Goal: Task Accomplishment & Management: Manage account settings

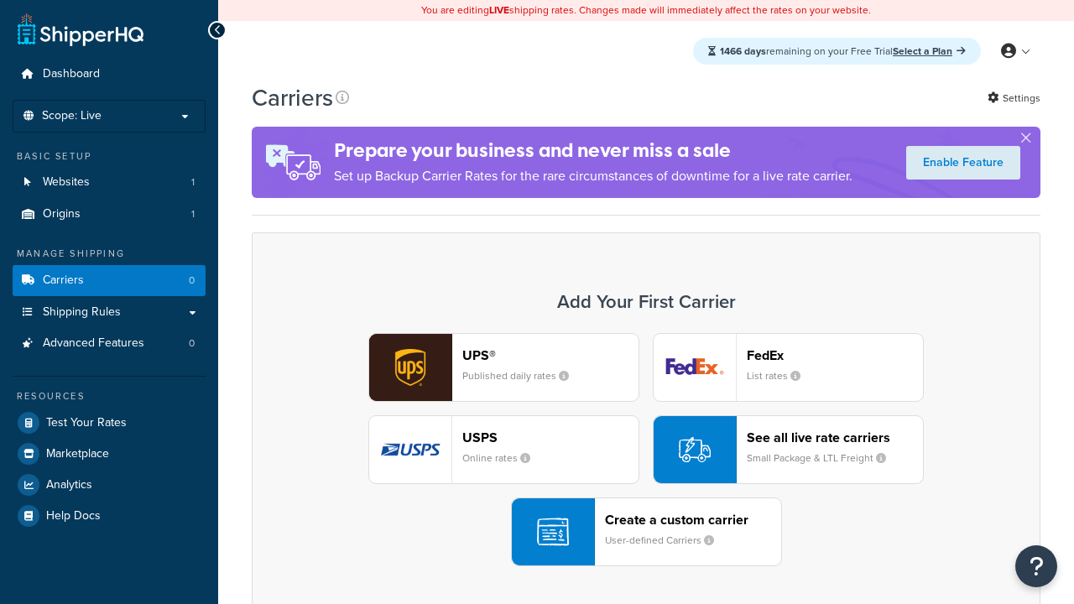
click at [646, 450] on div "UPS® Published daily rates FedEx List rates USPS Online rates See all live rate…" at bounding box center [645, 449] width 753 height 233
click at [835, 356] on header "FedEx" at bounding box center [835, 355] width 176 height 16
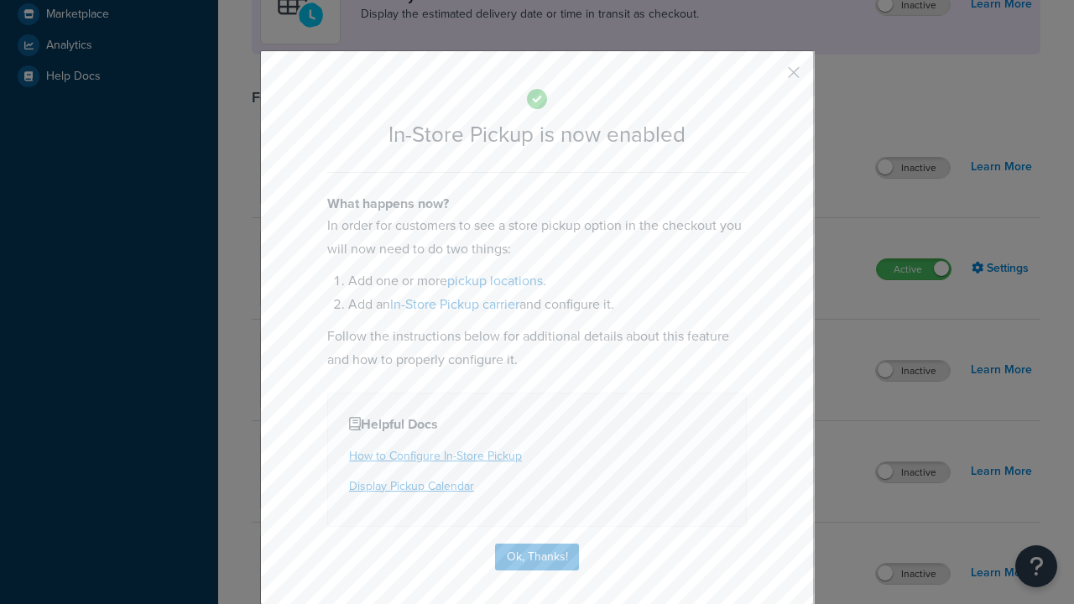
click at [768, 76] on button "button" at bounding box center [769, 78] width 4 height 4
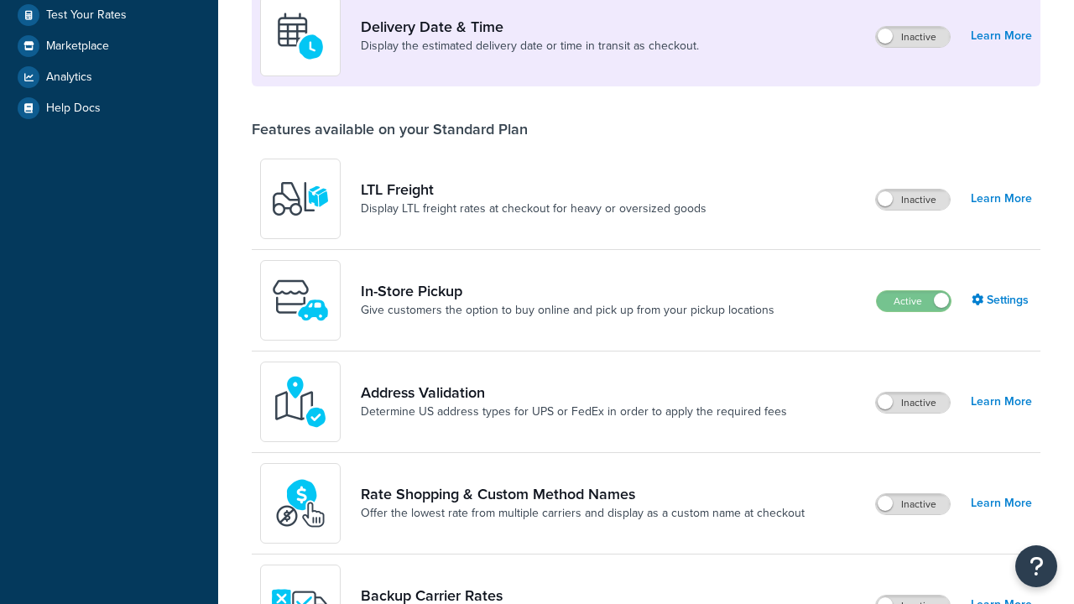
scroll to position [408, 0]
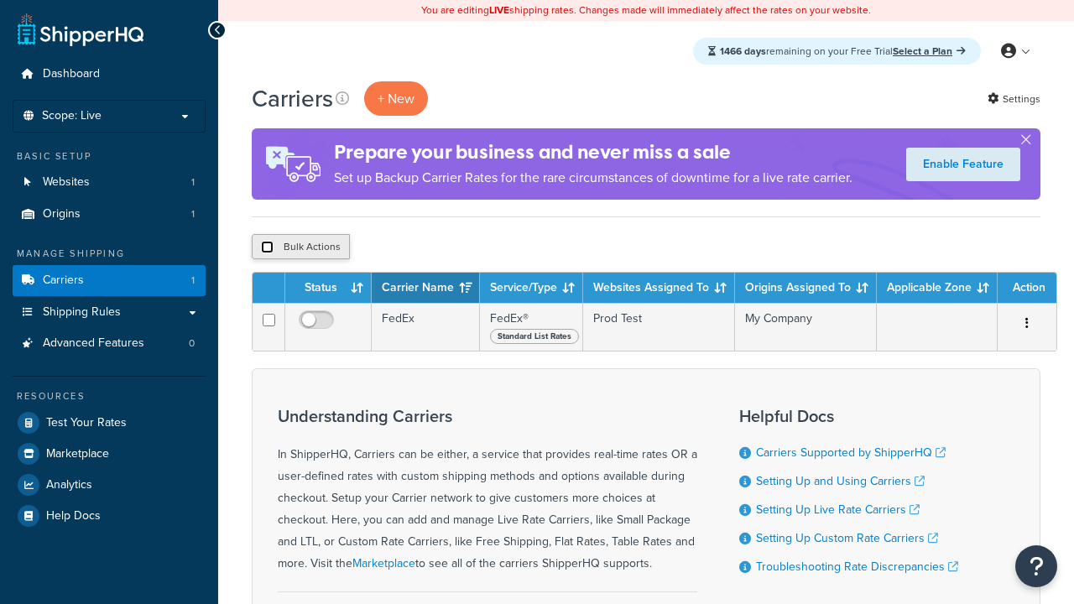
click at [267, 248] on input "checkbox" at bounding box center [267, 247] width 13 height 13
checkbox input "true"
click at [0, 0] on button "Delete" at bounding box center [0, 0] width 0 height 0
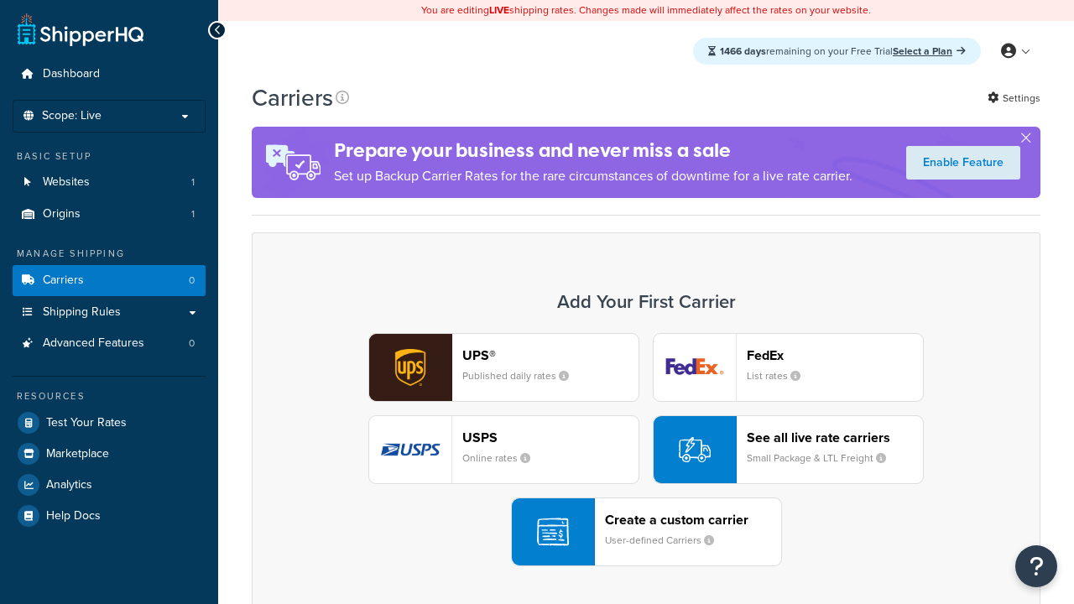
click at [646, 450] on div "UPS® Published daily rates FedEx List rates USPS Online rates See all live rate…" at bounding box center [645, 449] width 753 height 233
click at [646, 533] on div "Create a custom carrier User-defined Carriers" at bounding box center [693, 532] width 176 height 40
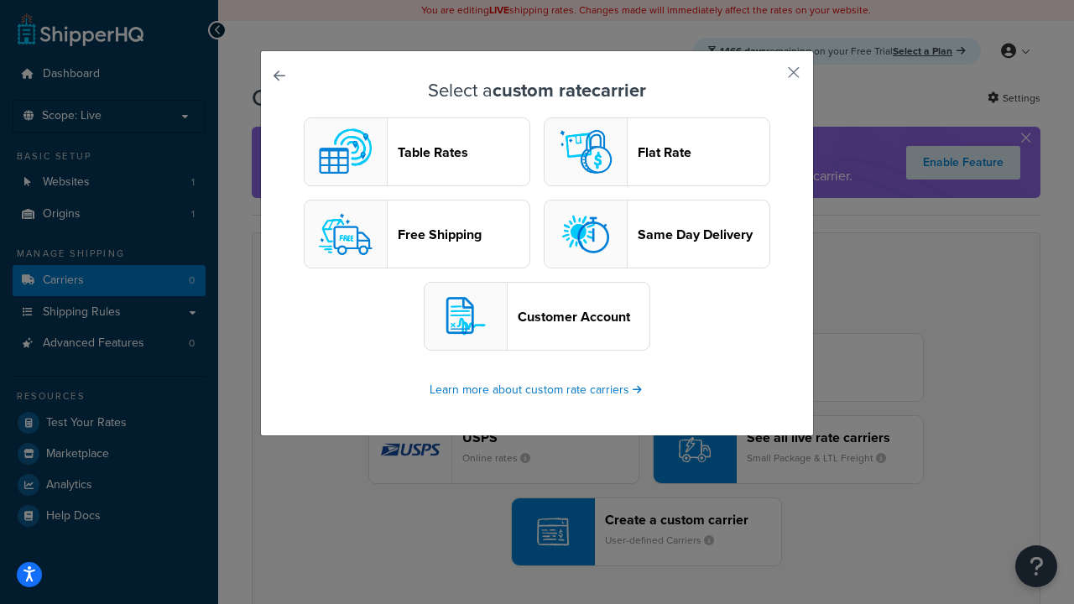
click at [417, 153] on header "Table Rates" at bounding box center [464, 152] width 132 height 16
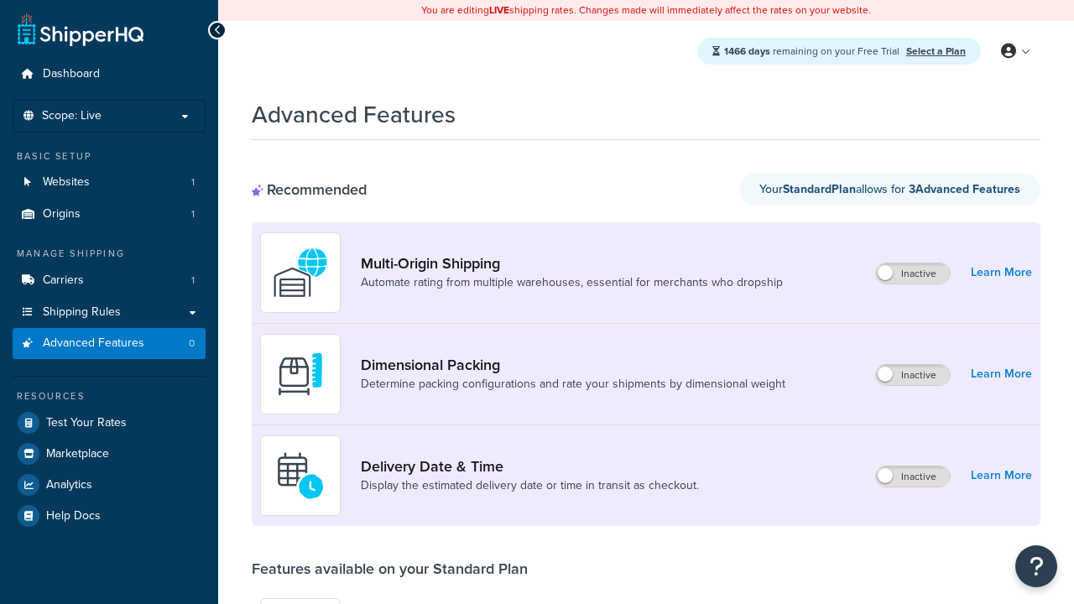
click at [913, 274] on label "Inactive" at bounding box center [913, 273] width 74 height 20
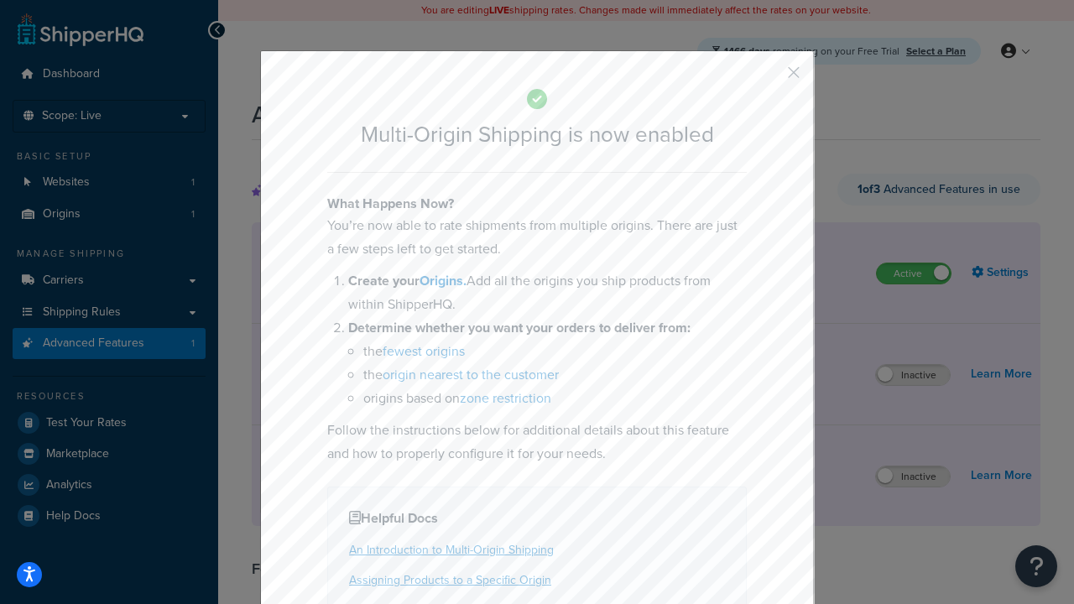
click at [768, 78] on button "button" at bounding box center [769, 78] width 4 height 4
click at [913, 263] on label "Active" at bounding box center [914, 273] width 74 height 20
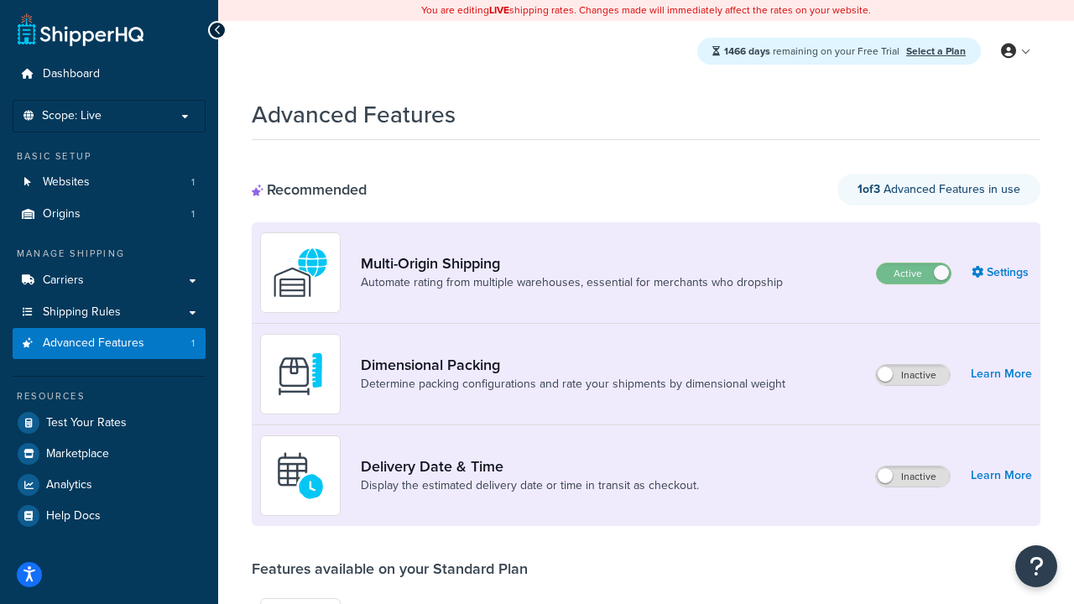
scroll to position [264, 0]
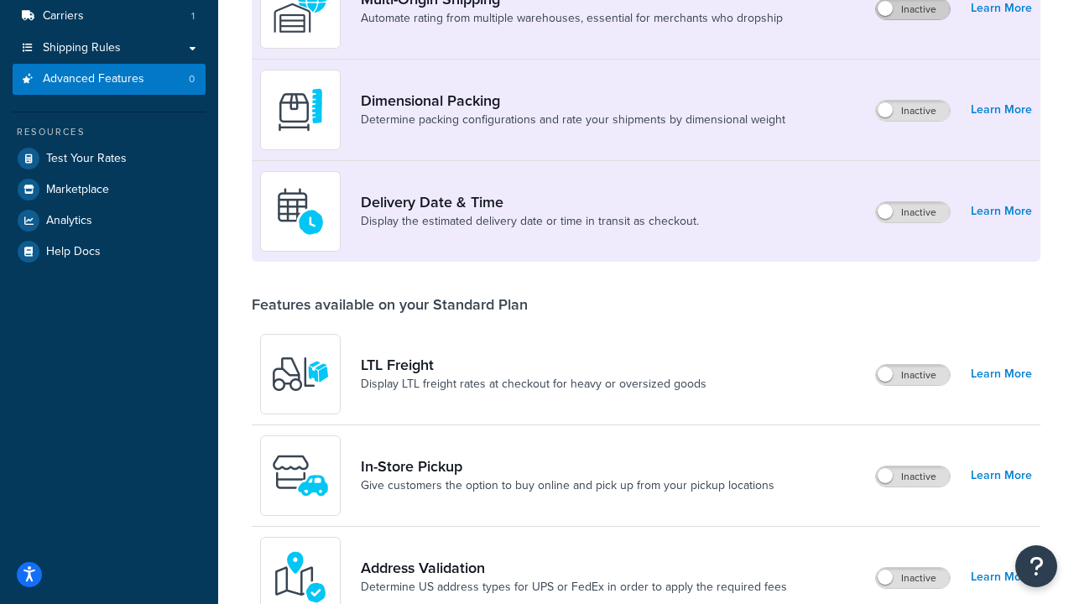
click at [913, 112] on label "Inactive" at bounding box center [913, 111] width 74 height 20
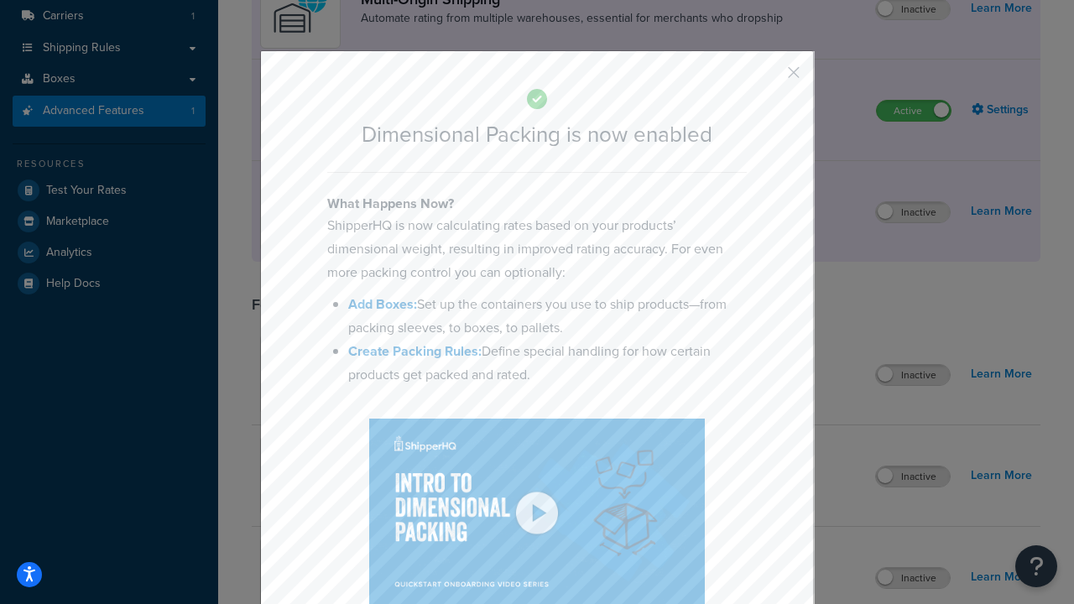
click at [768, 78] on button "button" at bounding box center [769, 78] width 4 height 4
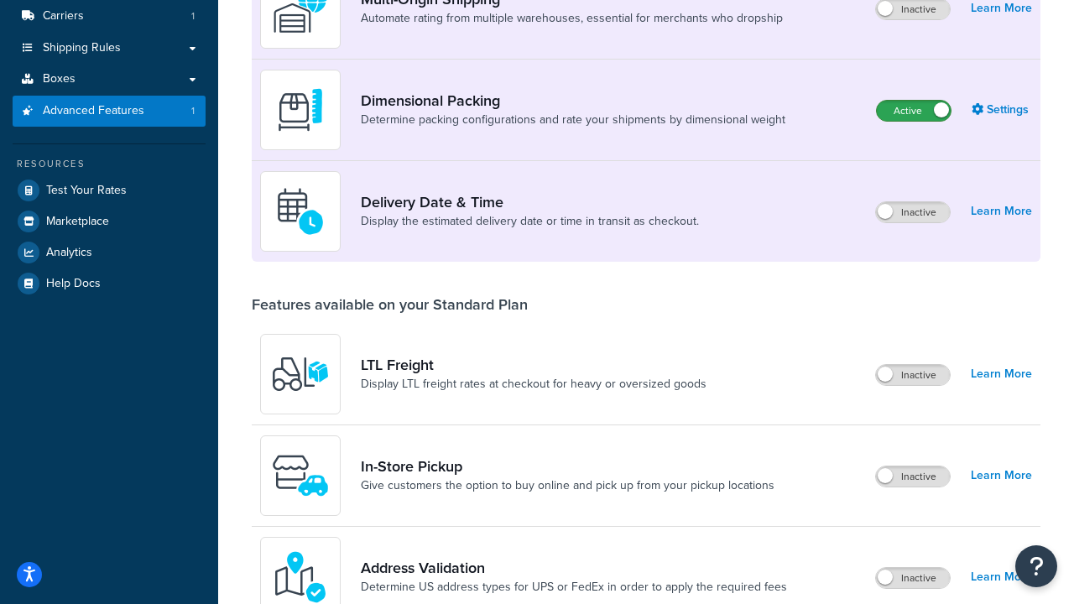
click at [913, 112] on label "Active" at bounding box center [914, 111] width 74 height 20
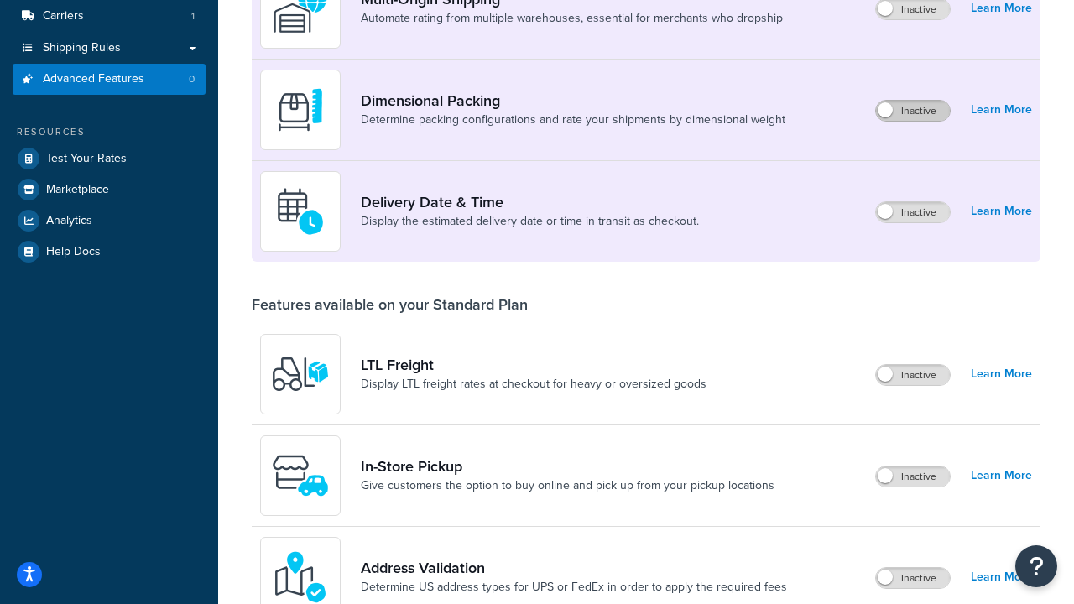
click at [913, 213] on label "Inactive" at bounding box center [913, 212] width 74 height 20
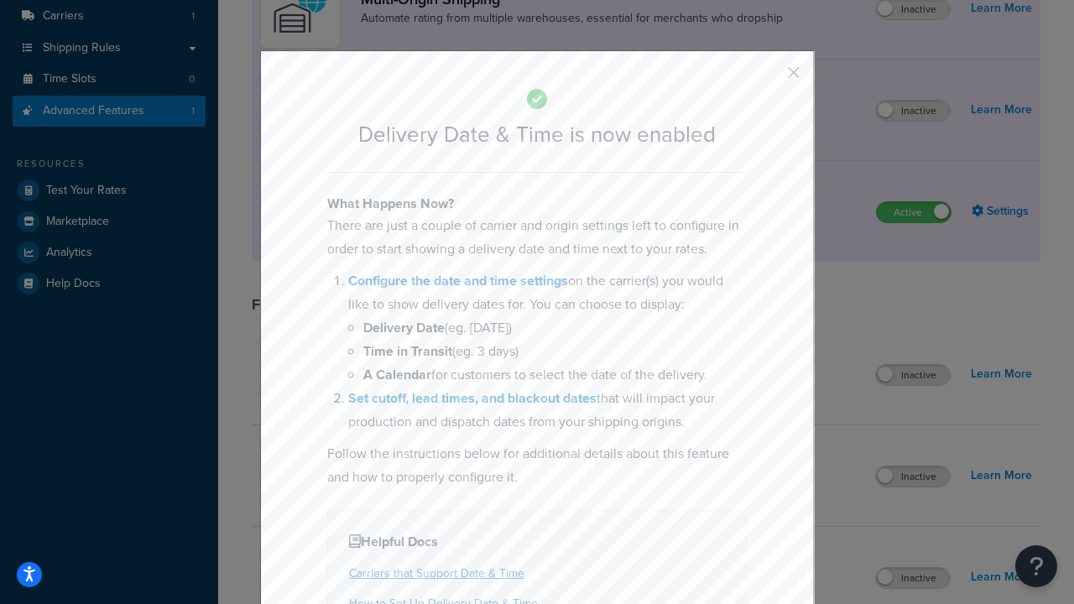
click at [768, 78] on button "button" at bounding box center [769, 78] width 4 height 4
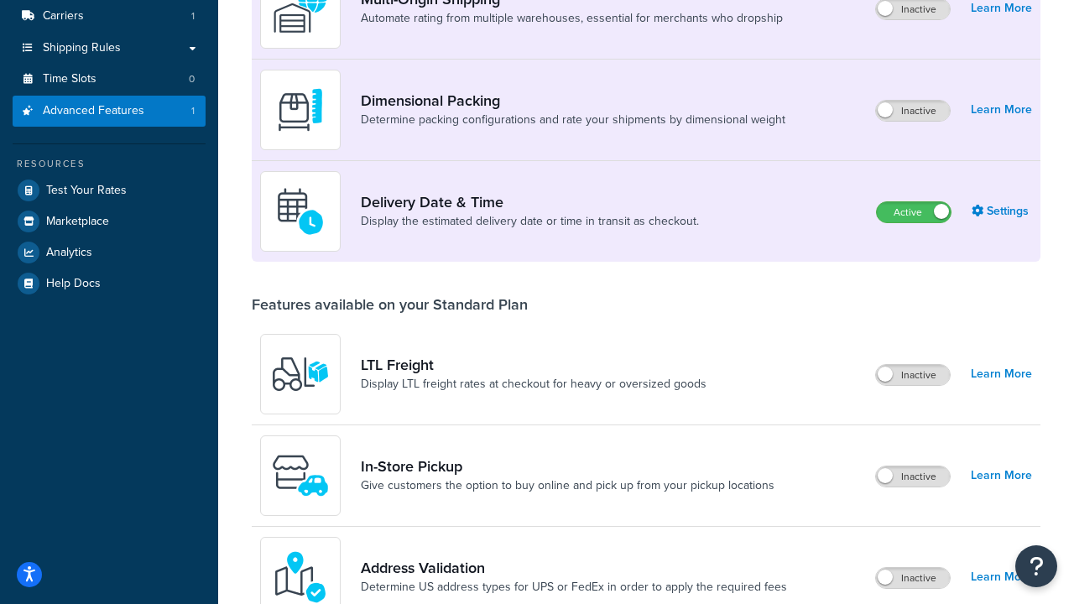
click at [913, 222] on label "Active" at bounding box center [914, 212] width 74 height 20
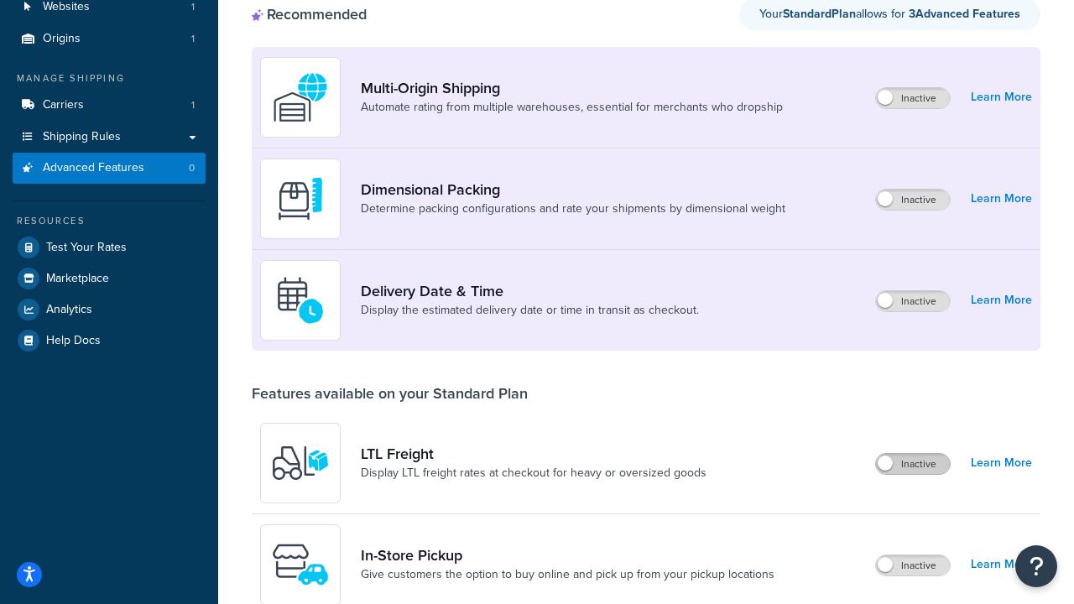
click at [913, 465] on label "Inactive" at bounding box center [913, 464] width 74 height 20
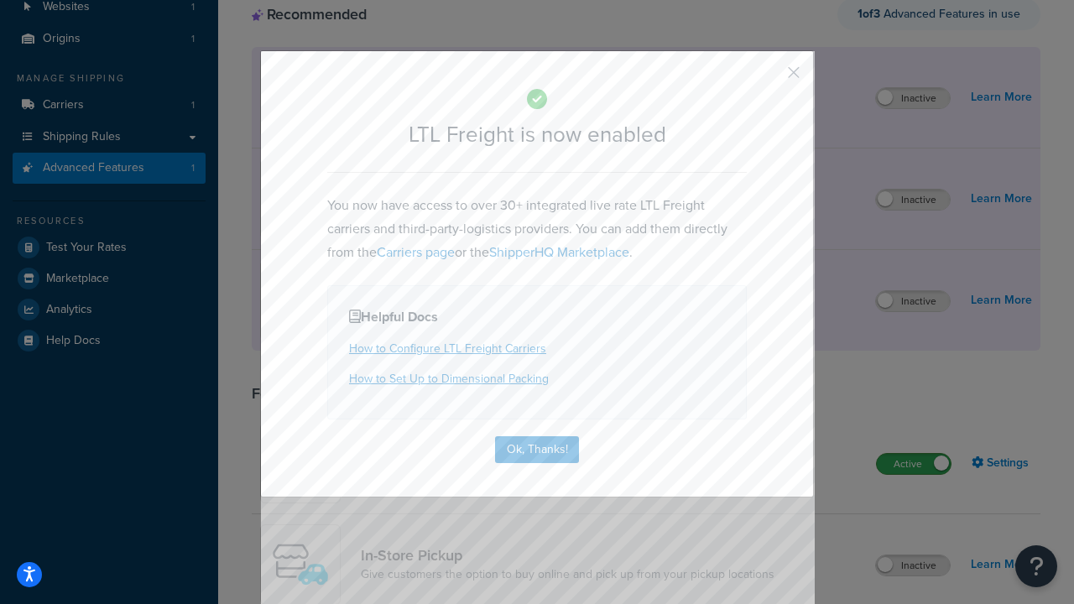
click at [768, 78] on button "button" at bounding box center [769, 78] width 4 height 4
click at [913, 454] on label "Active" at bounding box center [914, 464] width 74 height 20
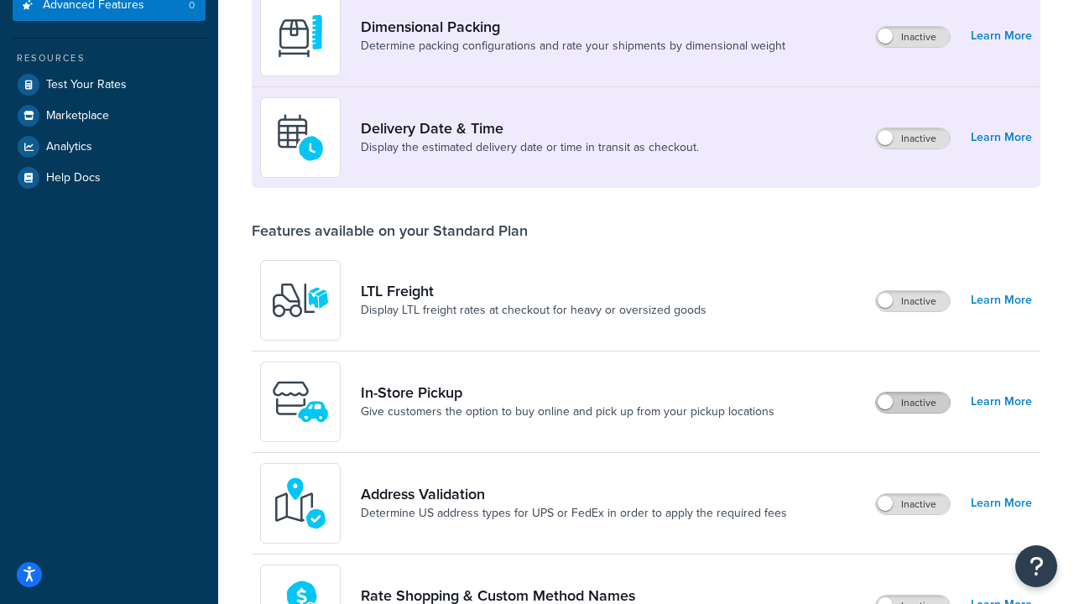
click at [913, 403] on label "Inactive" at bounding box center [913, 403] width 74 height 20
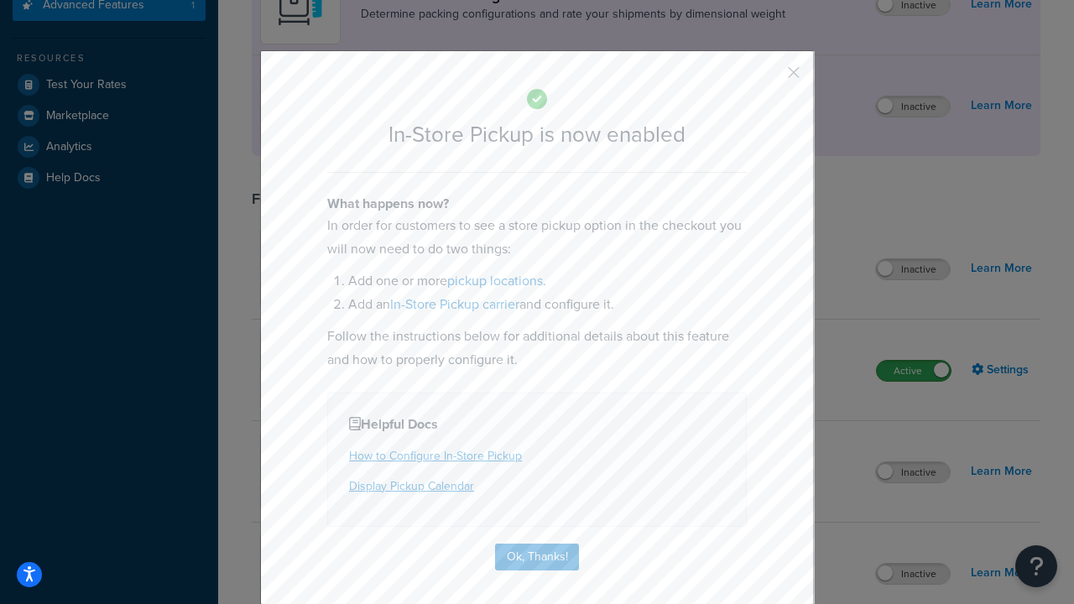
click at [768, 78] on button "button" at bounding box center [769, 78] width 4 height 4
click at [913, 361] on label "Active" at bounding box center [914, 371] width 74 height 20
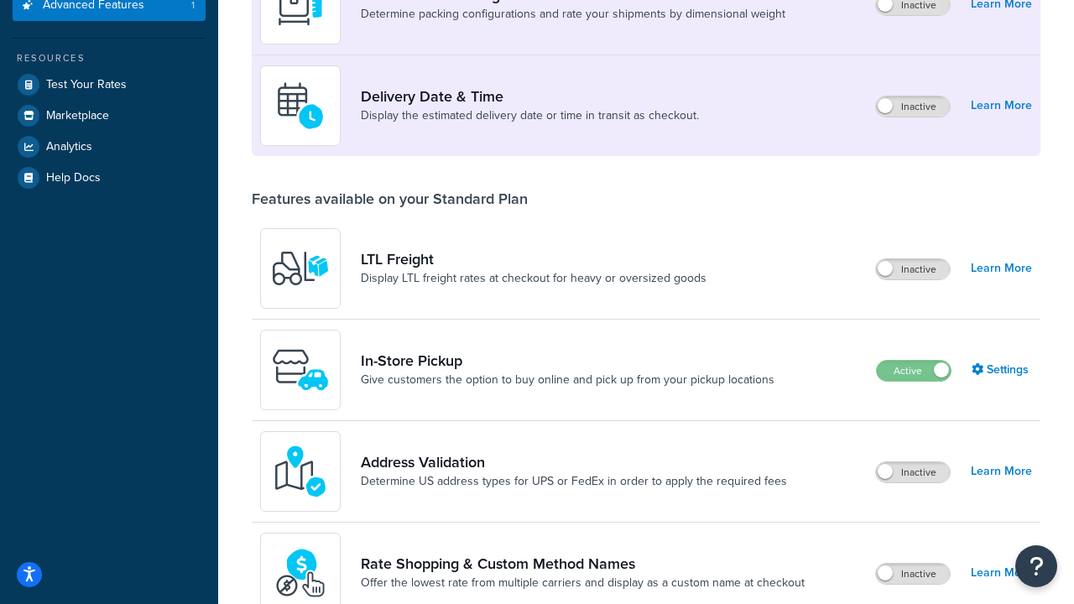
scroll to position [408, 0]
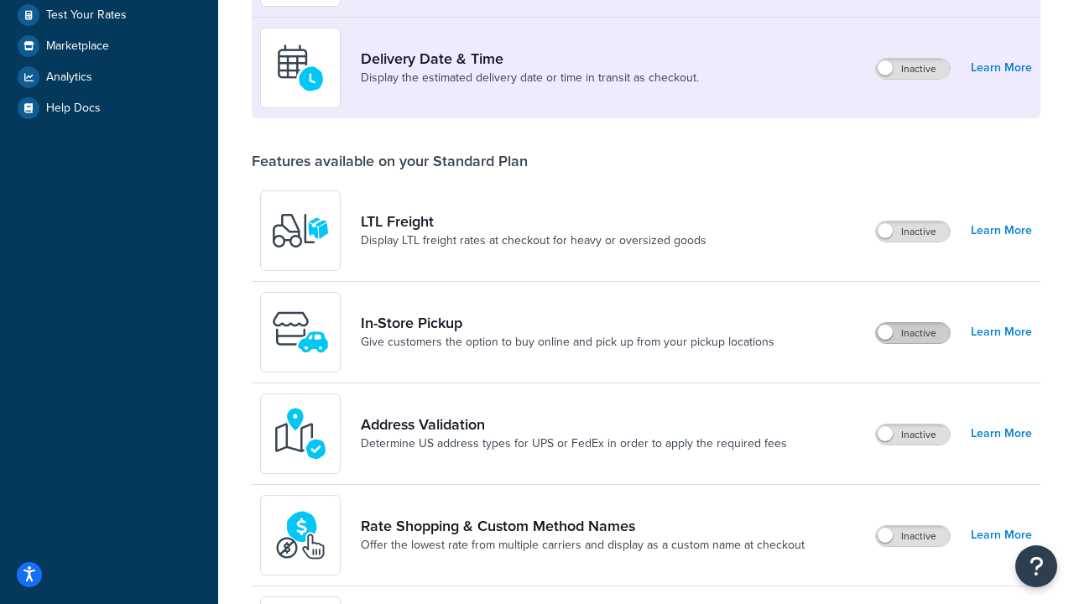
click at [913, 435] on label "Inactive" at bounding box center [913, 434] width 74 height 20
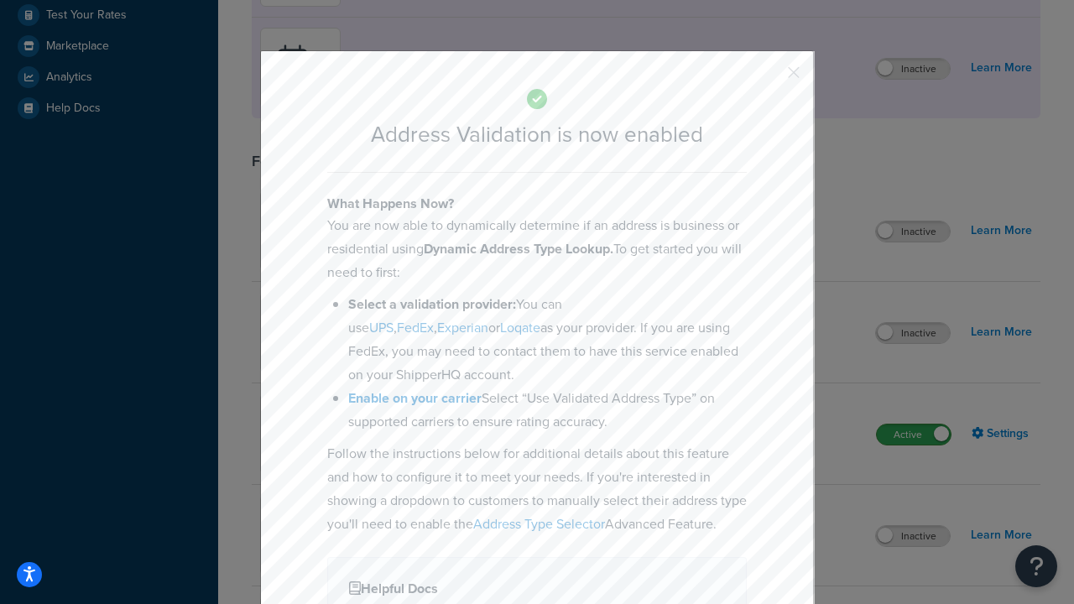
click at [768, 78] on button "button" at bounding box center [769, 78] width 4 height 4
click at [913, 435] on label "Active" at bounding box center [914, 434] width 74 height 20
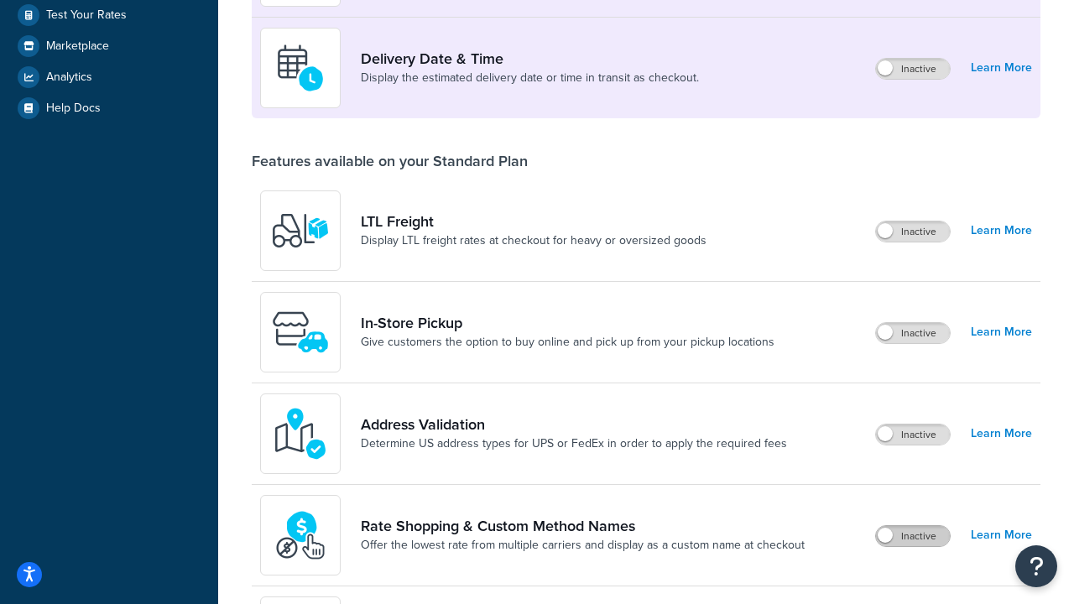
click at [913, 537] on label "Inactive" at bounding box center [913, 536] width 74 height 20
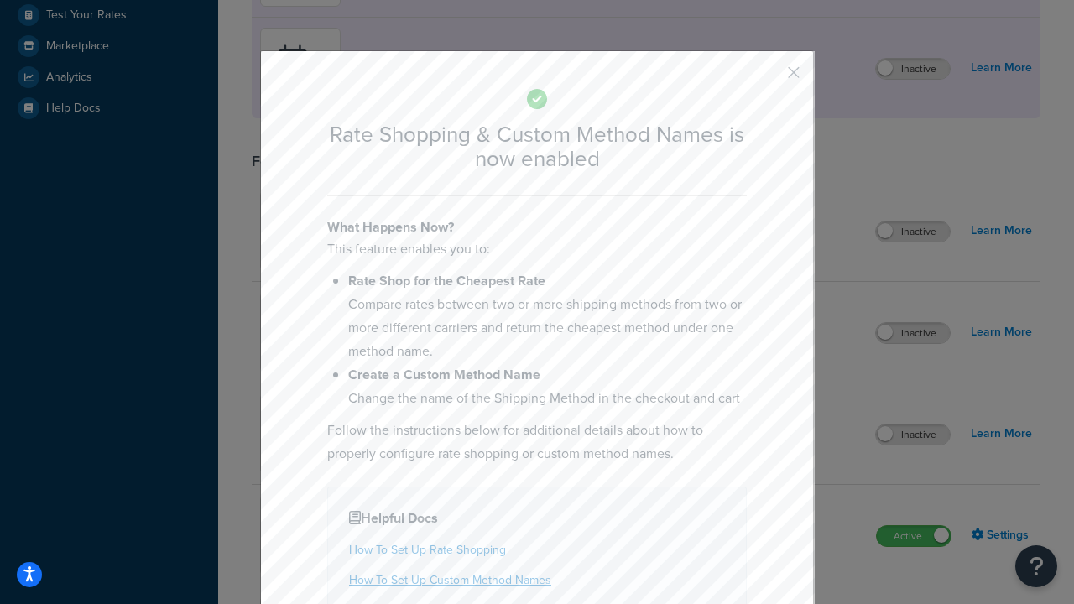
click at [768, 76] on button "button" at bounding box center [769, 78] width 4 height 4
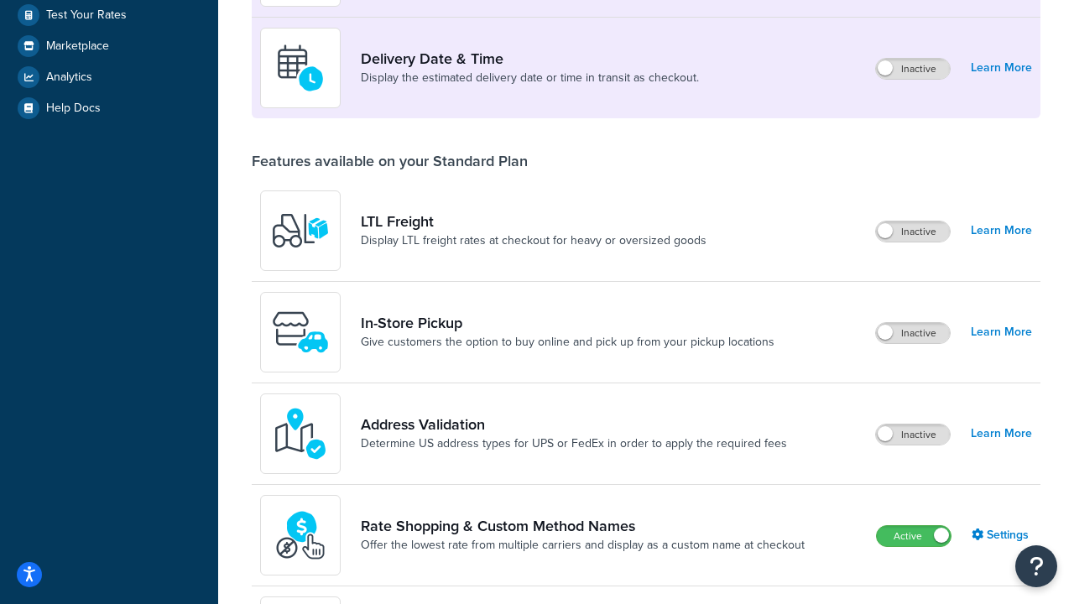
click at [913, 526] on label "Active" at bounding box center [914, 536] width 74 height 20
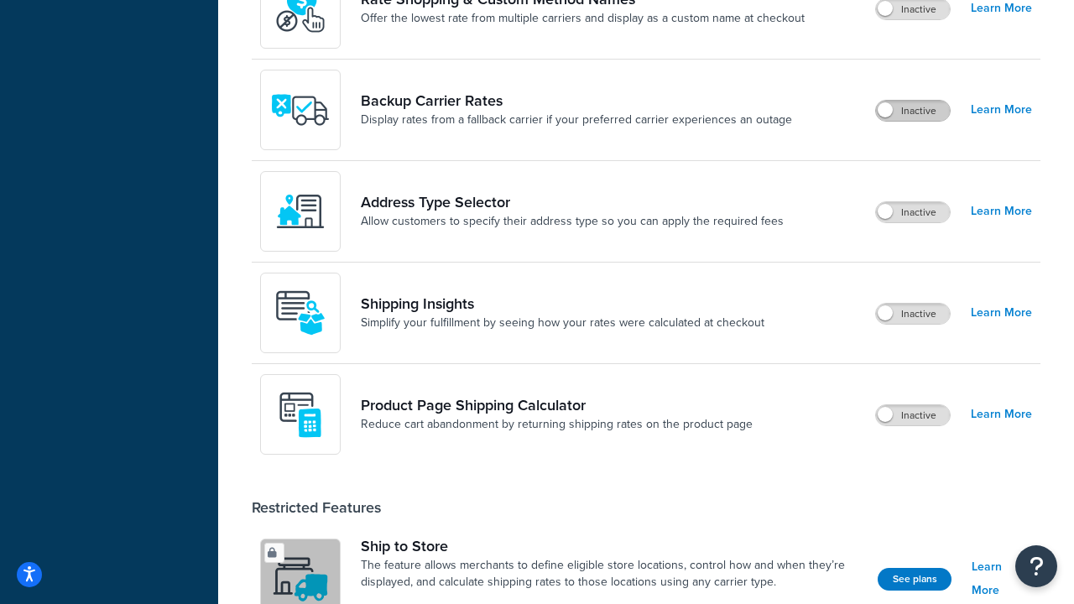
click at [913, 112] on label "Inactive" at bounding box center [913, 111] width 74 height 20
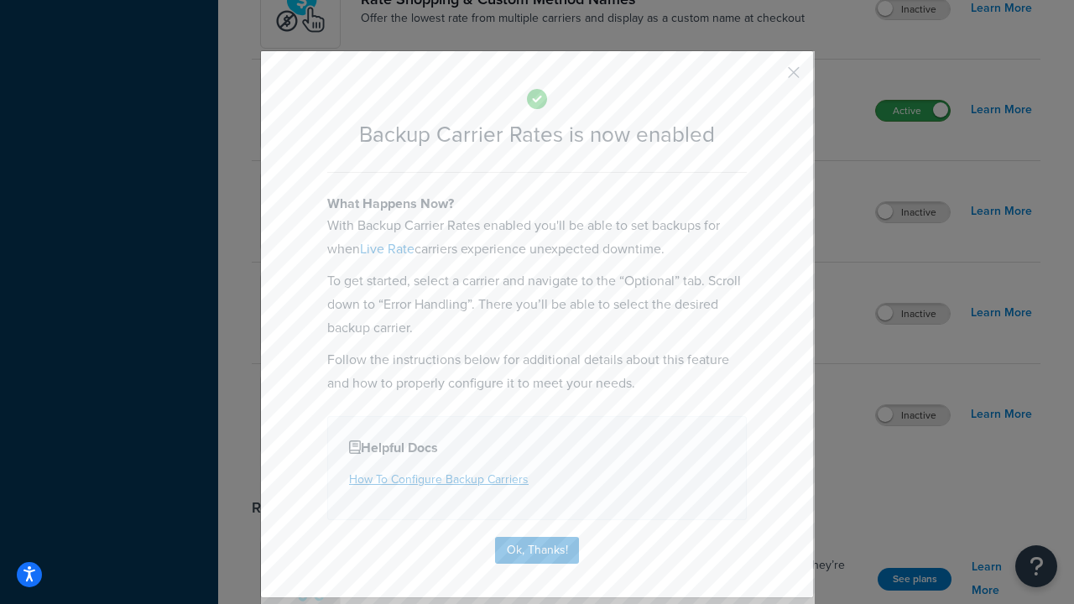
click at [768, 78] on button "button" at bounding box center [769, 78] width 4 height 4
click at [913, 121] on label "Active" at bounding box center [913, 111] width 74 height 20
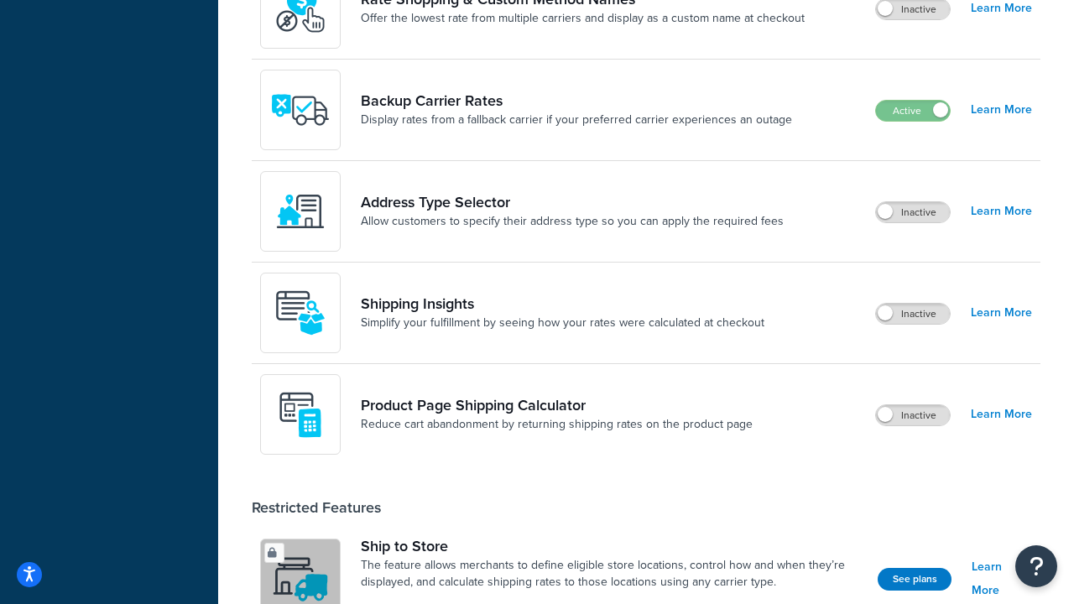
scroll to position [744, 0]
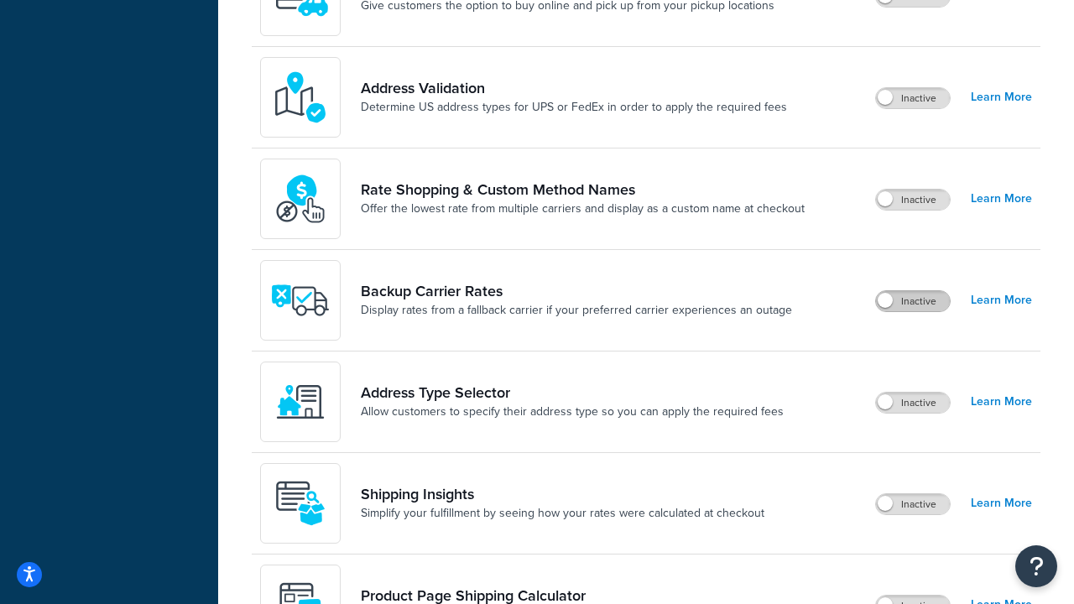
click at [913, 403] on label "Inactive" at bounding box center [913, 403] width 74 height 20
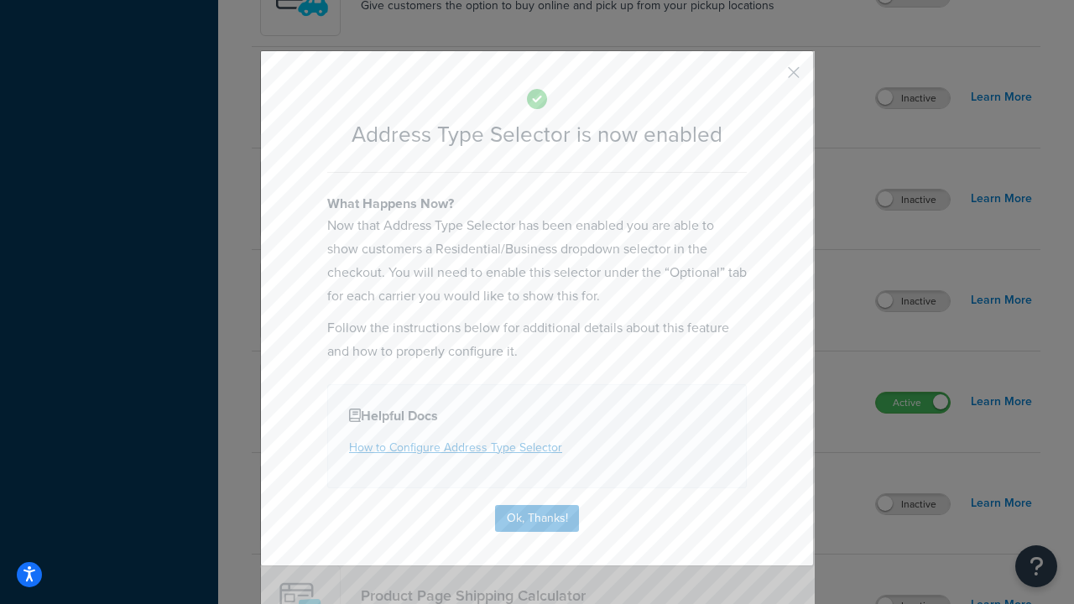
click at [768, 78] on button "button" at bounding box center [769, 78] width 4 height 4
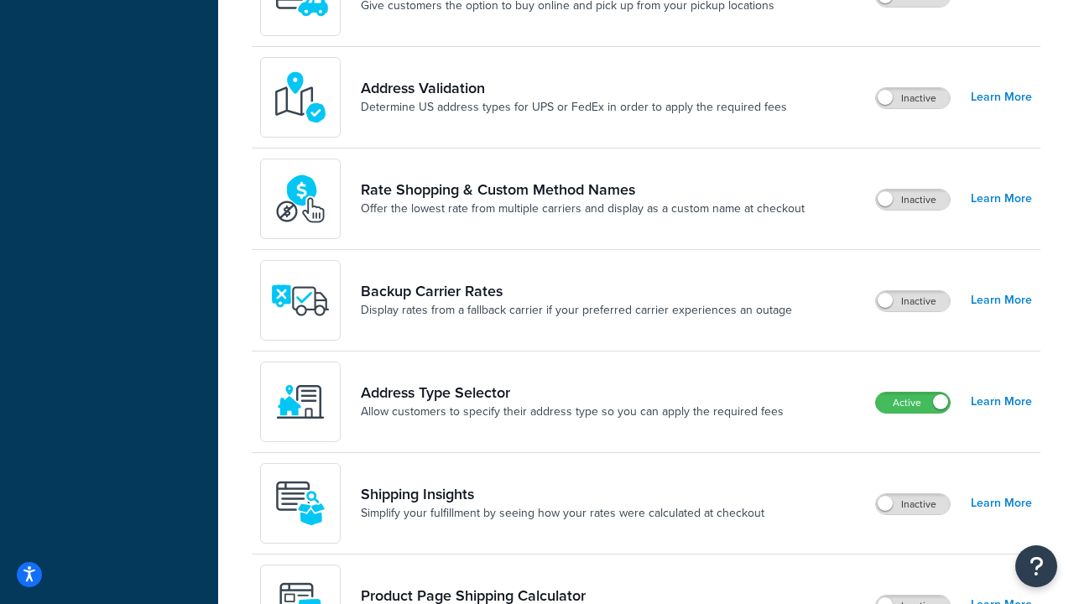
click at [913, 413] on label "Active" at bounding box center [913, 403] width 74 height 20
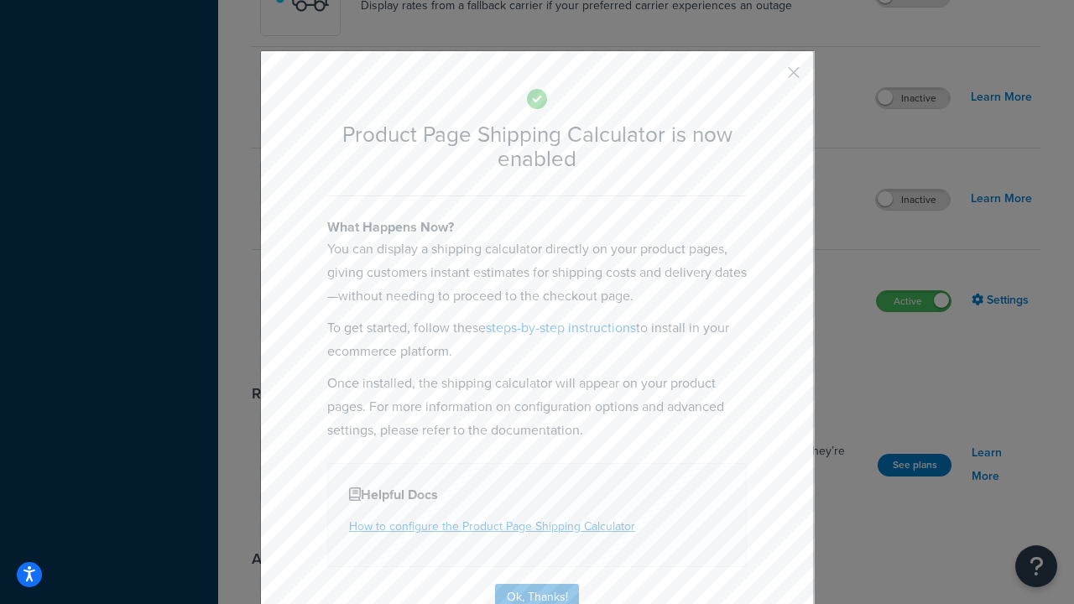
click at [768, 78] on button "button" at bounding box center [769, 78] width 4 height 4
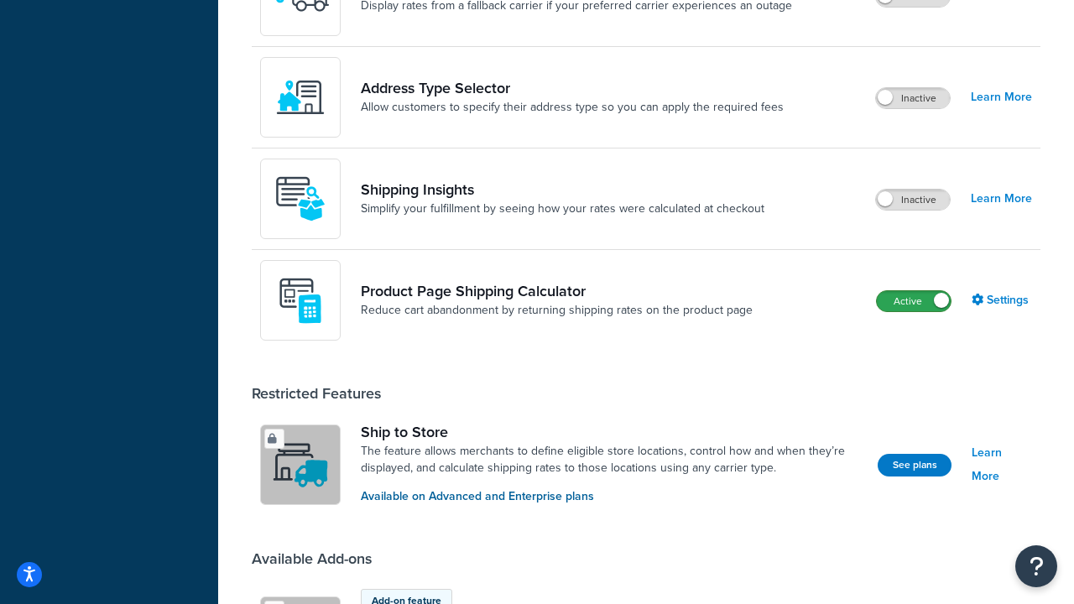
click at [913, 291] on label "Active" at bounding box center [914, 301] width 74 height 20
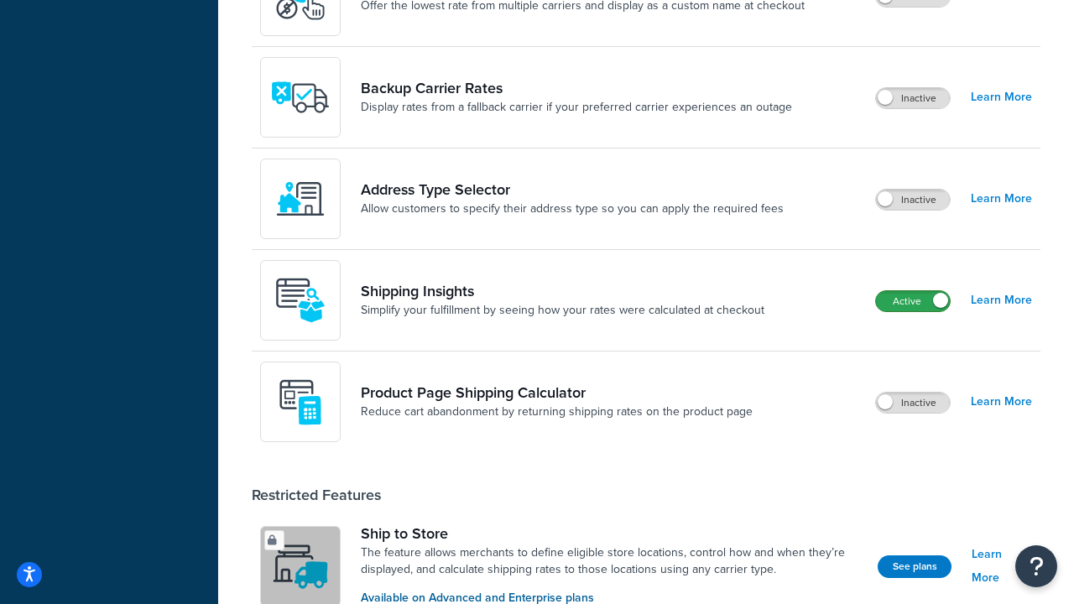
click at [913, 311] on label "Active" at bounding box center [913, 301] width 74 height 20
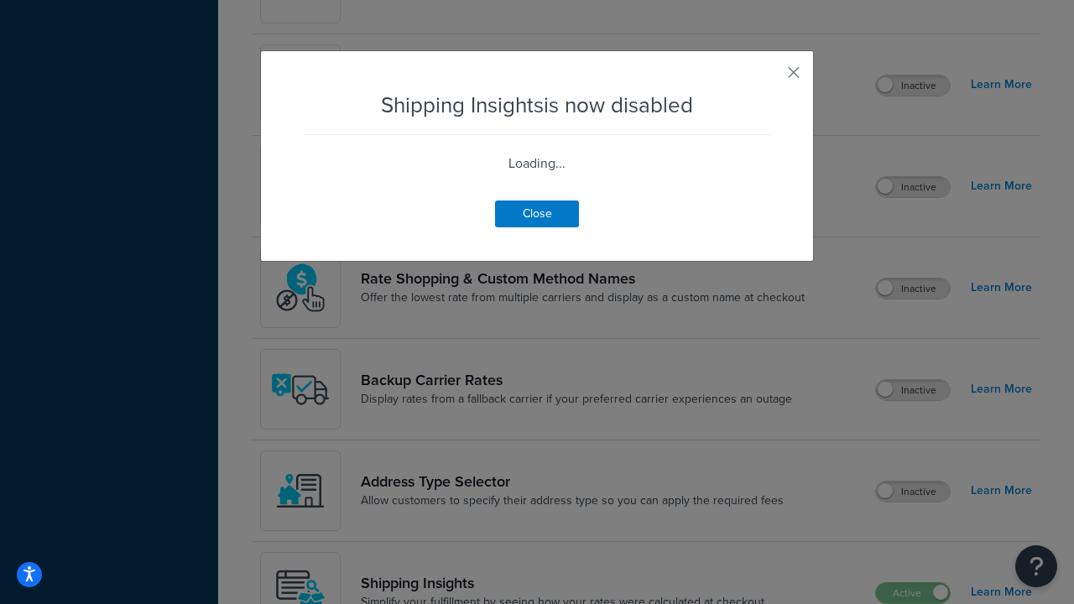
click at [768, 78] on button "button" at bounding box center [769, 78] width 4 height 4
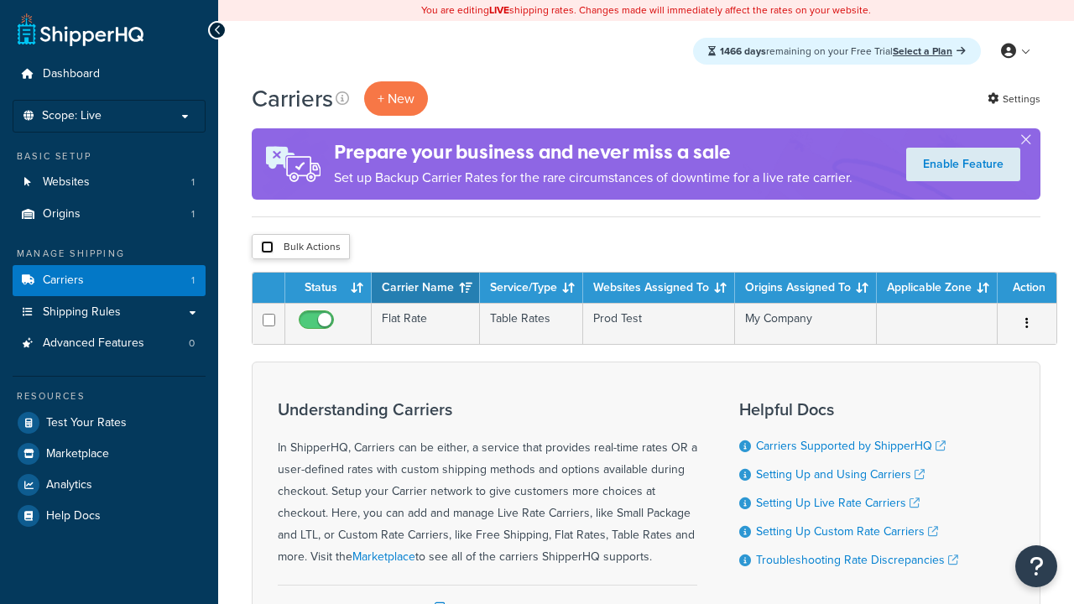
click at [267, 248] on input "checkbox" at bounding box center [267, 247] width 13 height 13
checkbox input "true"
click at [0, 0] on button "Delete" at bounding box center [0, 0] width 0 height 0
